Goal: Transaction & Acquisition: Obtain resource

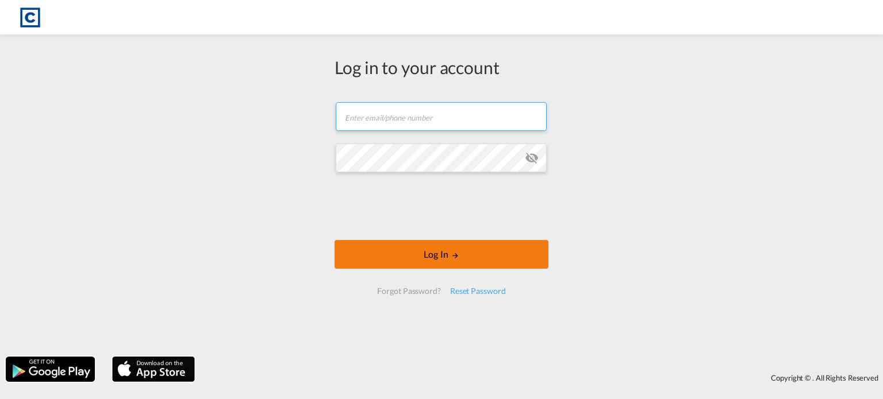
type input "[PERSON_NAME][EMAIL_ADDRESS][PERSON_NAME][DOMAIN_NAME]"
click at [410, 255] on button "Log In" at bounding box center [442, 254] width 214 height 29
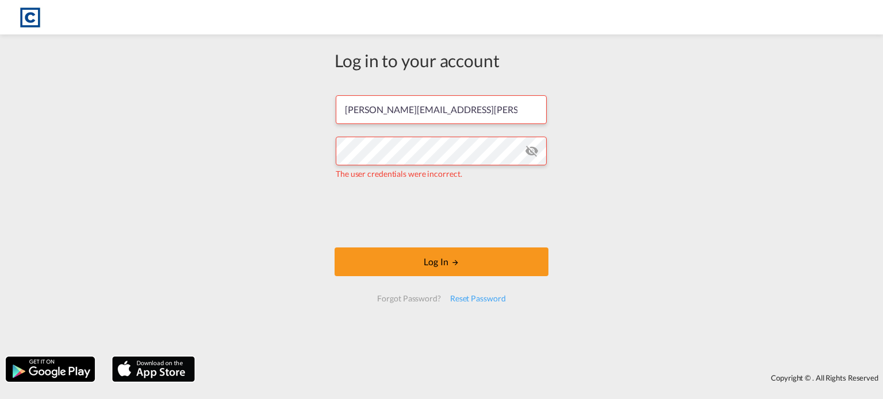
click at [531, 151] on md-icon "icon-eye-off" at bounding box center [532, 151] width 14 height 14
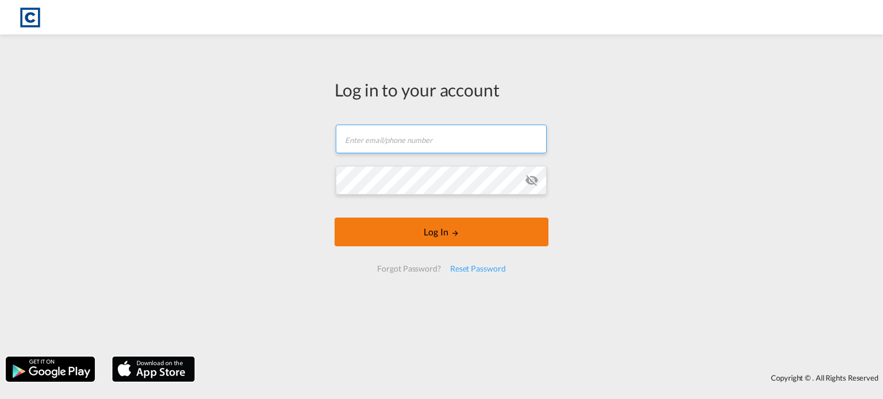
type input "[PERSON_NAME][EMAIL_ADDRESS][PERSON_NAME][DOMAIN_NAME]"
click at [430, 239] on form "[PERSON_NAME][EMAIL_ADDRESS][PERSON_NAME][DOMAIN_NAME] Email field is required …" at bounding box center [442, 198] width 214 height 171
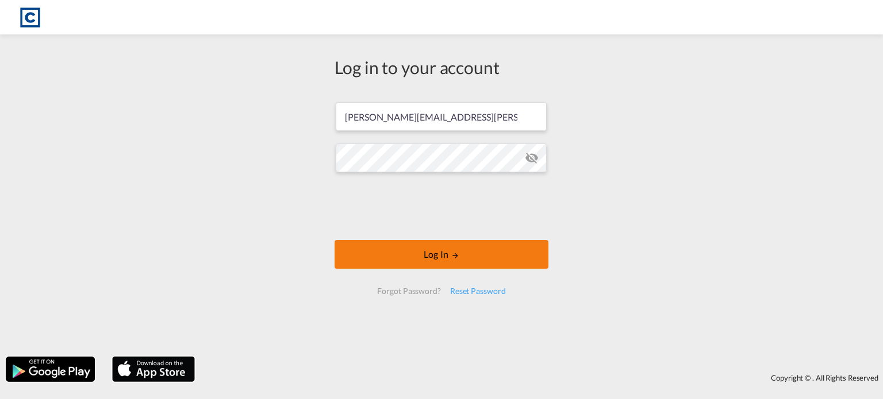
click at [430, 245] on button "Log In" at bounding box center [442, 254] width 214 height 29
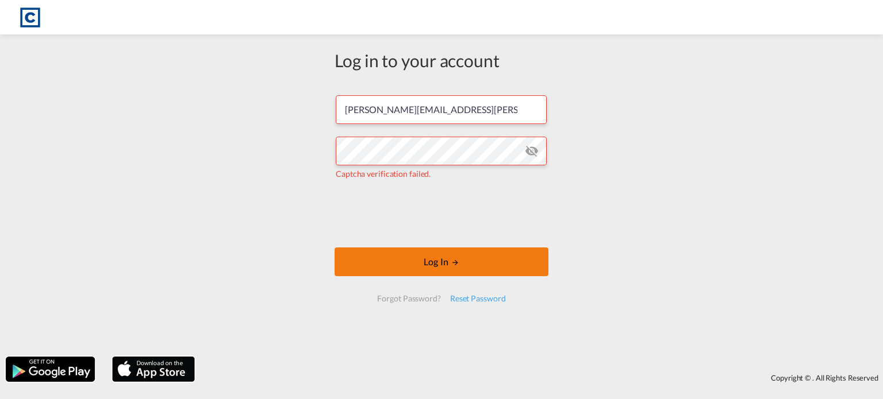
click at [414, 258] on button "Log In" at bounding box center [442, 262] width 214 height 29
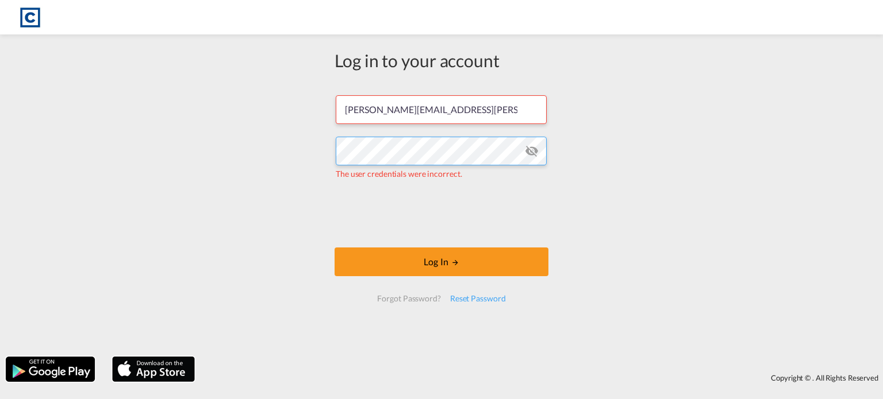
click at [247, 143] on div "Log in to your account [PERSON_NAME][EMAIL_ADDRESS][PERSON_NAME][DOMAIN_NAME] T…" at bounding box center [441, 195] width 883 height 311
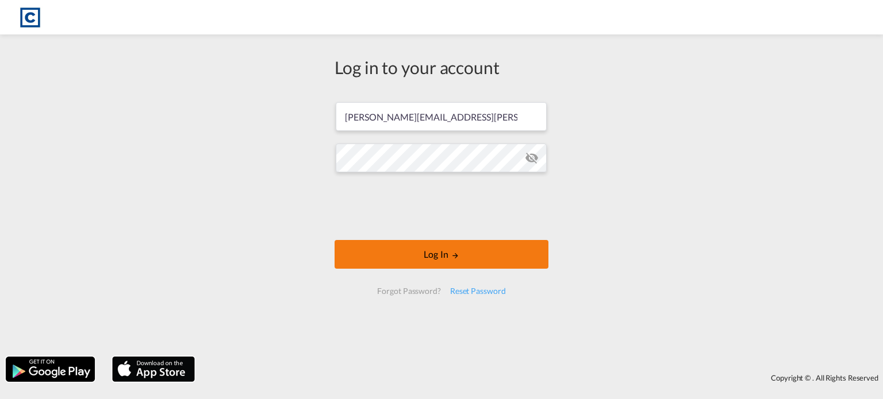
click at [407, 255] on button "Log In" at bounding box center [442, 254] width 214 height 29
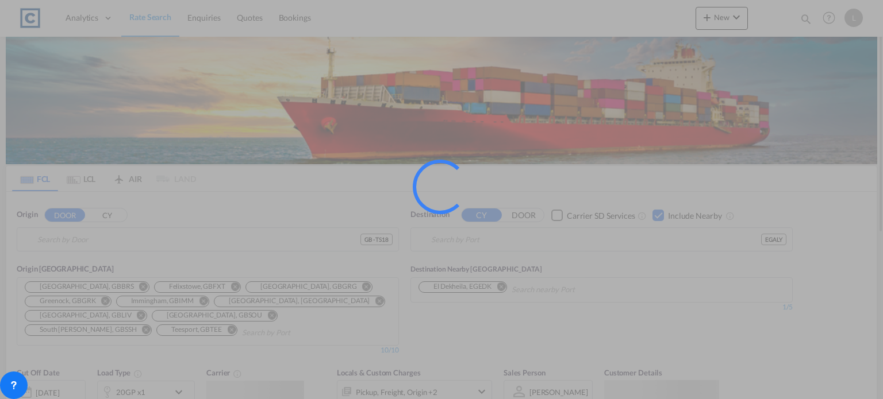
type input "GB-TS18, Stockton-on-Tees"
type input "Alexandria ([GEOGRAPHIC_DATA]), EGALY"
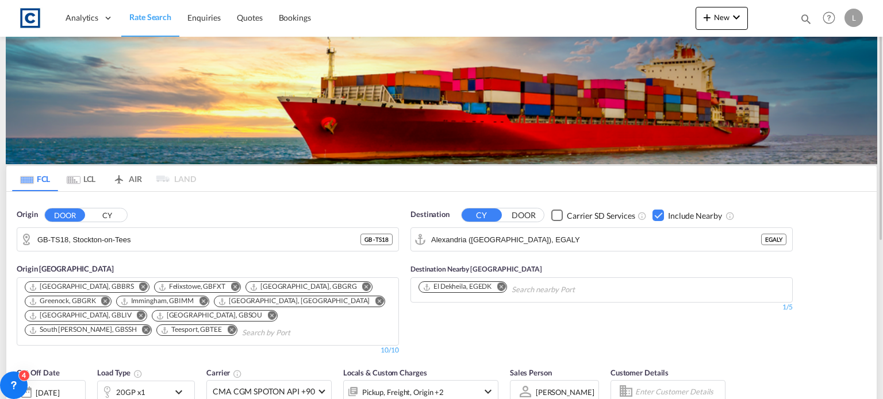
click at [107, 216] on button "CY" at bounding box center [107, 215] width 40 height 13
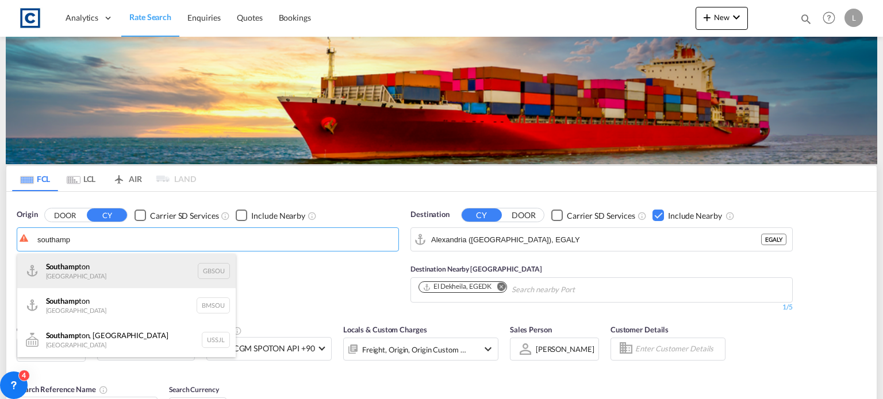
click at [61, 271] on div "Southamp ton [GEOGRAPHIC_DATA] GBSOU" at bounding box center [126, 271] width 218 height 34
type input "[GEOGRAPHIC_DATA], GBSOU"
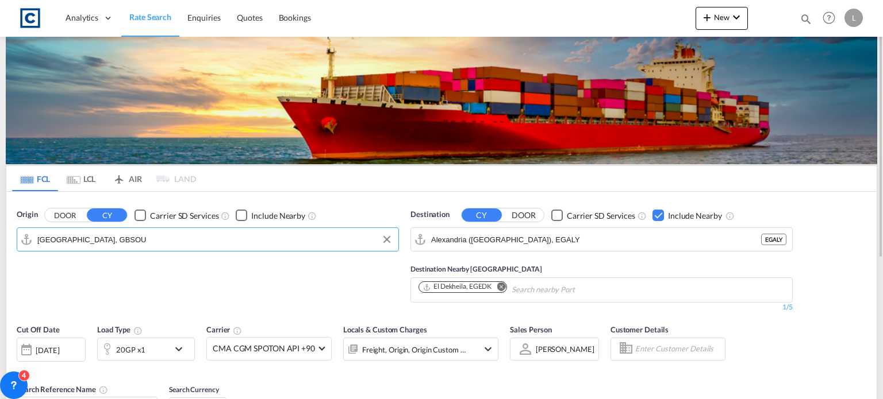
click at [662, 217] on div "Checkbox No Ink" at bounding box center [657, 215] width 11 height 11
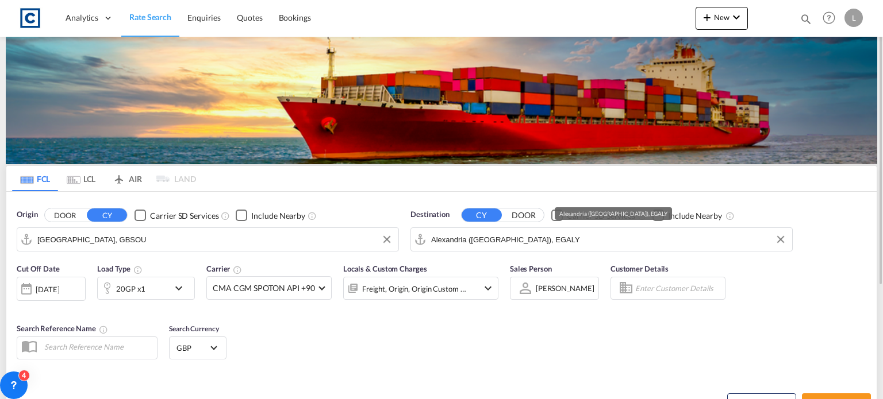
click at [593, 243] on input "Alexandria ([GEOGRAPHIC_DATA]), EGALY" at bounding box center [608, 239] width 355 height 17
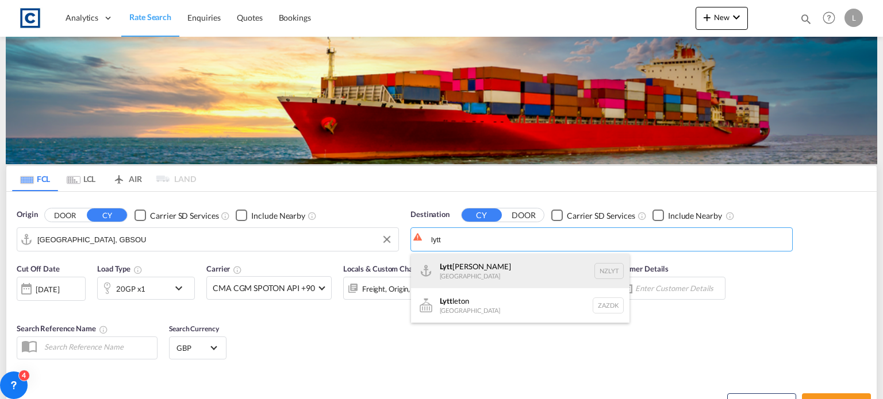
click at [459, 262] on div "[PERSON_NAME] [GEOGRAPHIC_DATA] NZLYT" at bounding box center [520, 271] width 218 height 34
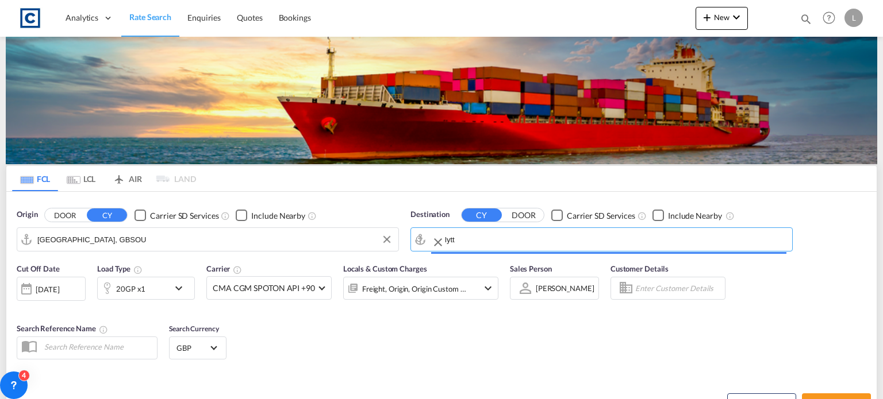
type input "Lyttelton, NZLYT"
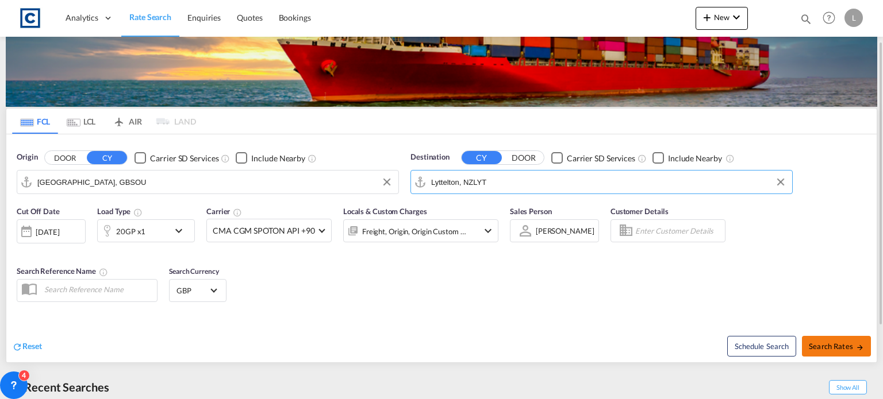
click at [833, 342] on span "Search Rates" at bounding box center [836, 346] width 55 height 9
type input "GBSOU to NZLYT / [DATE]"
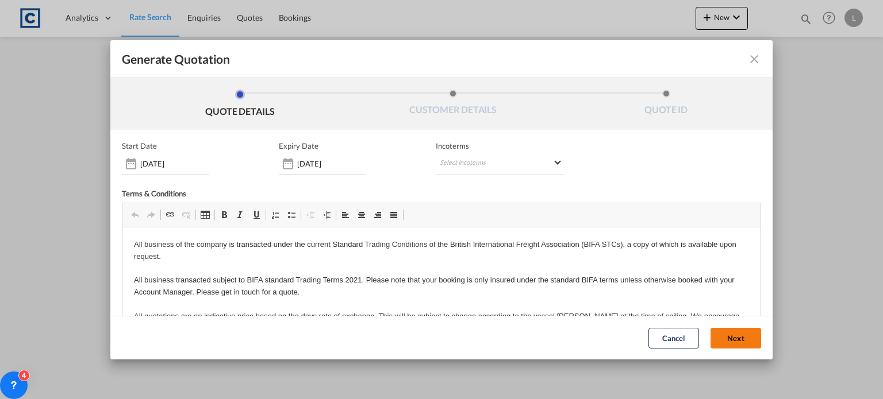
click at [720, 333] on button "Next" at bounding box center [735, 338] width 51 height 21
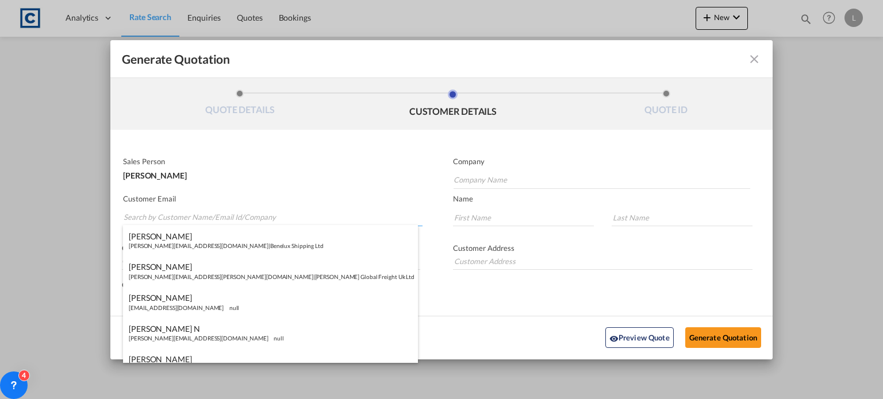
paste input "[PERSON_NAME] <[PERSON_NAME][EMAIL_ADDRESS][PERSON_NAME][DOMAIN_NAME]>"
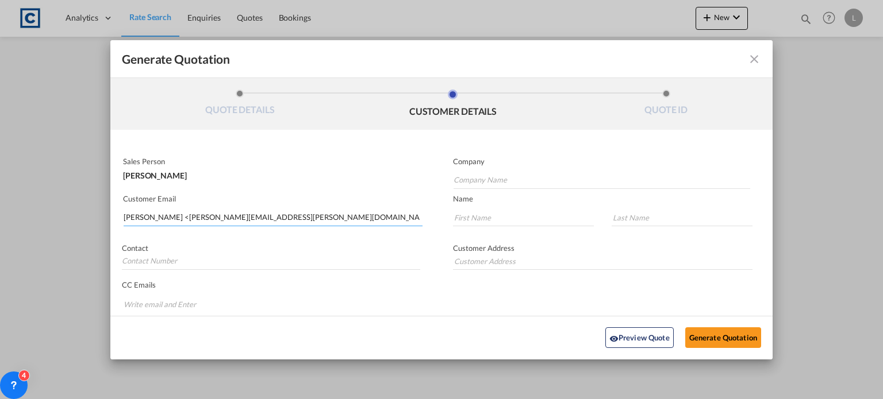
drag, startPoint x: 170, startPoint y: 218, endPoint x: 184, endPoint y: 187, distance: 33.4
click at [172, 213] on input "[PERSON_NAME] <[PERSON_NAME][EMAIL_ADDRESS][PERSON_NAME][DOMAIN_NAME]>" at bounding box center [273, 217] width 299 height 17
click at [243, 214] on input "[PERSON_NAME][EMAIL_ADDRESS][PERSON_NAME][DOMAIN_NAME]>" at bounding box center [273, 217] width 299 height 17
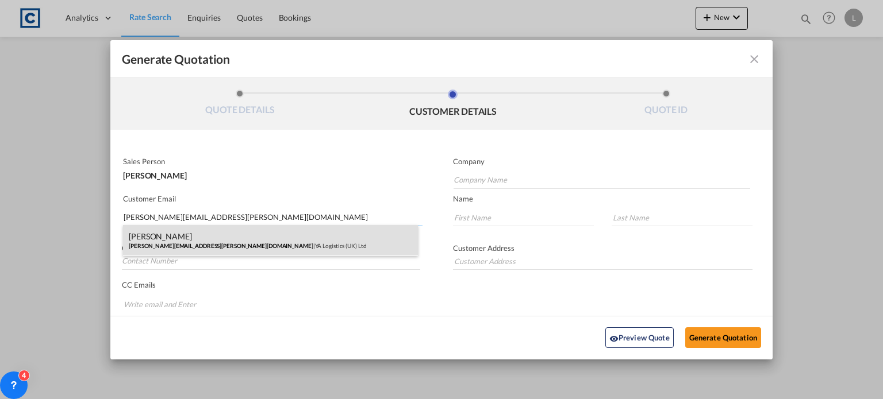
type input "[PERSON_NAME][EMAIL_ADDRESS][PERSON_NAME][DOMAIN_NAME]"
click at [208, 241] on div "Martin Ward [EMAIL_ADDRESS][PERSON_NAME][DOMAIN_NAME] | YA Logistics ([GEOGRAPH…" at bounding box center [270, 240] width 295 height 31
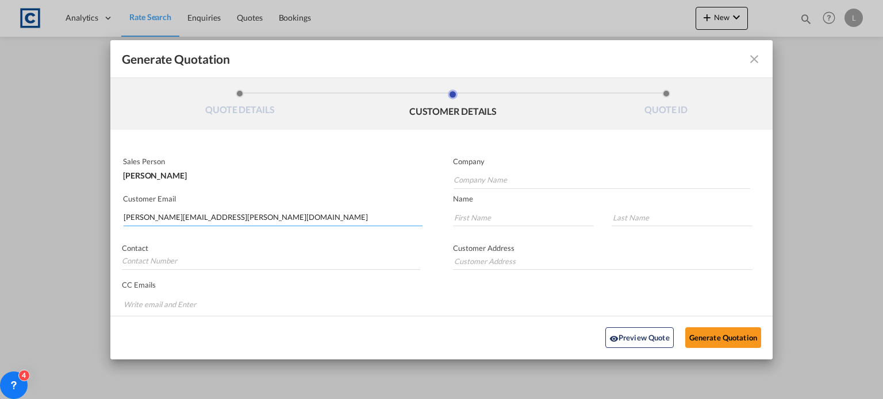
type input "YA Logistics (UK) Ltd"
type input "[PERSON_NAME]"
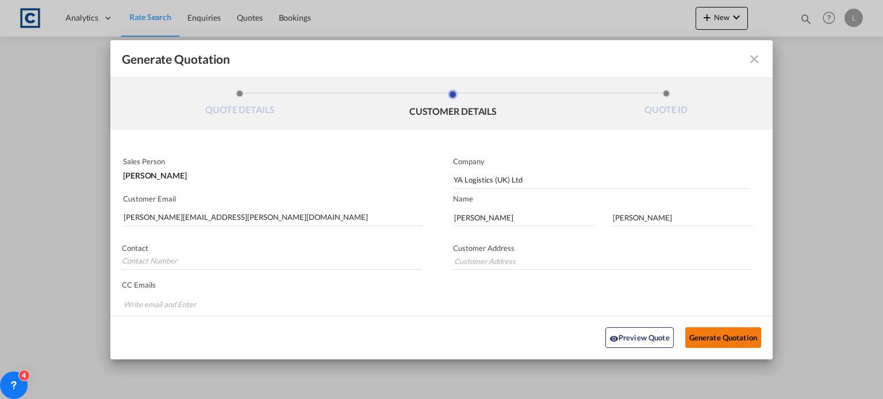
click at [713, 333] on button "Generate Quotation" at bounding box center [723, 338] width 76 height 21
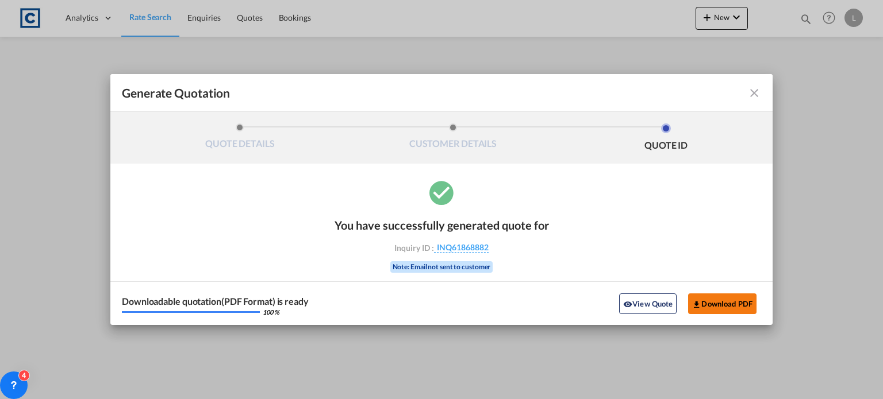
click at [714, 301] on button "Download PDF" at bounding box center [722, 304] width 68 height 21
click at [754, 92] on md-icon "icon-close fg-AAA8AD cursor m-0" at bounding box center [754, 93] width 14 height 14
